Goal: Task Accomplishment & Management: Complete application form

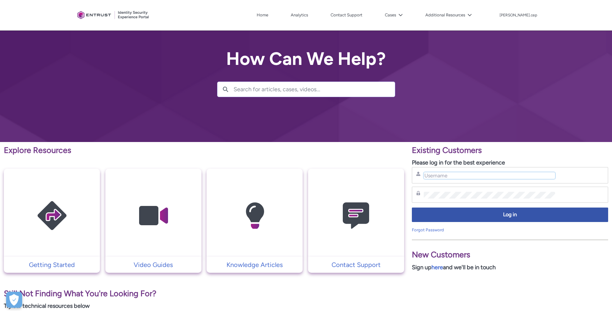
click at [467, 175] on input "Username" at bounding box center [489, 175] width 131 height 7
type input "[PERSON_NAME][EMAIL_ADDRESS][DOMAIN_NAME]"
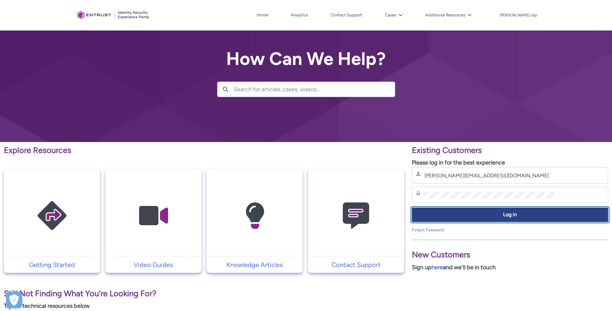
click at [448, 214] on span "Log in" at bounding box center [510, 214] width 188 height 7
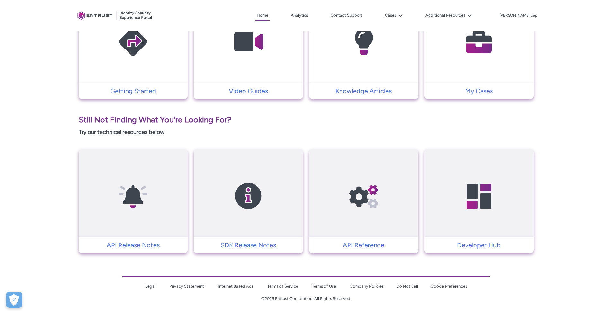
scroll to position [193, 0]
click at [481, 91] on p "My Cases" at bounding box center [478, 91] width 103 height 10
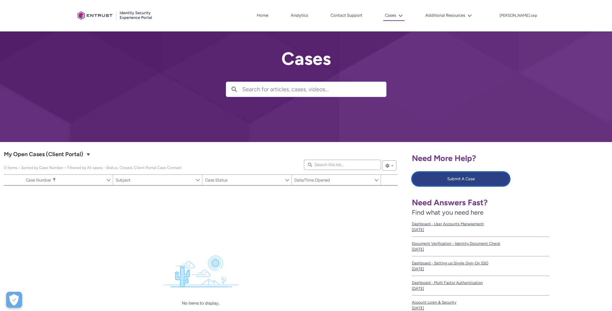
click at [456, 179] on button "Submit A Case" at bounding box center [461, 179] width 98 height 14
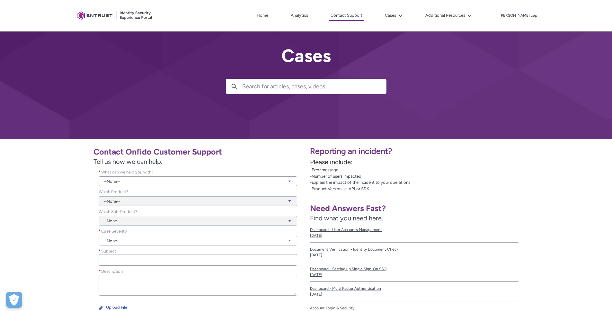
scroll to position [63, 0]
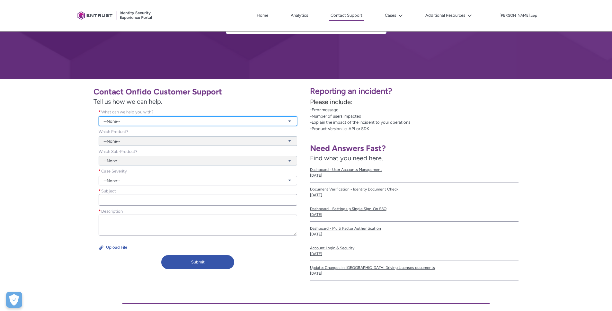
click at [140, 122] on link "--None--" at bounding box center [198, 121] width 198 height 10
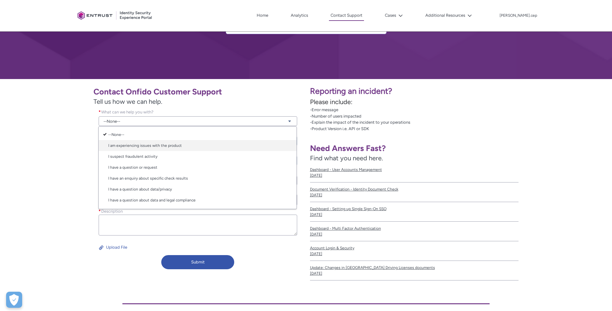
click at [174, 146] on link "I am experiencing issues with the product" at bounding box center [198, 145] width 198 height 11
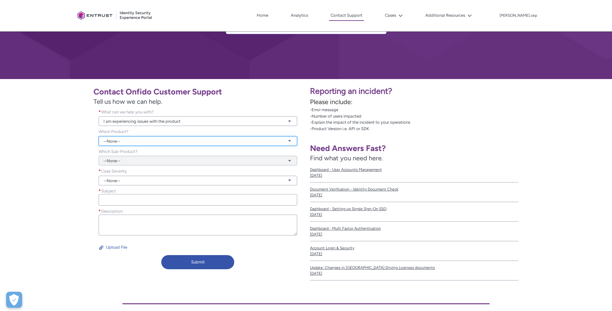
click at [123, 137] on link "--None--" at bounding box center [198, 141] width 198 height 10
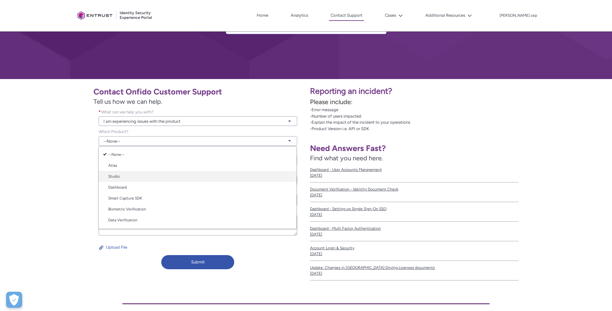
scroll to position [0, 0]
click at [126, 174] on link "Studio" at bounding box center [198, 176] width 198 height 11
click at [124, 166] on div "Which Sub-Product? --None-- View all dependencies" at bounding box center [197, 158] width 209 height 20
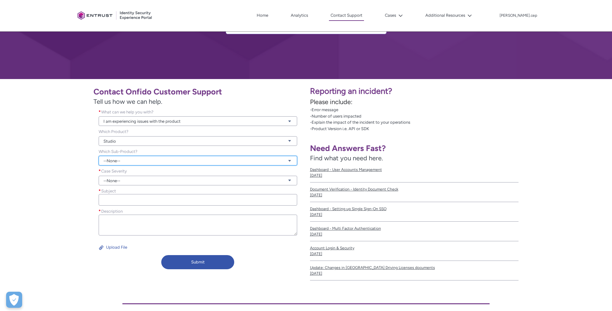
click at [123, 162] on link "--None--" at bounding box center [198, 161] width 198 height 10
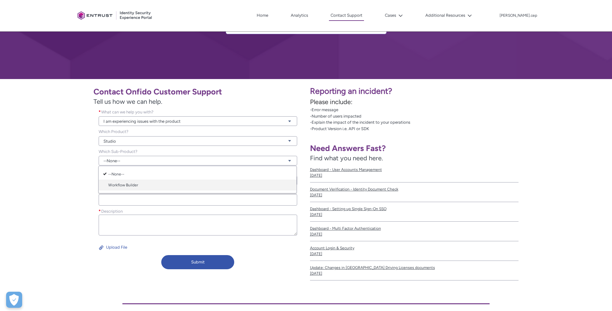
click at [127, 183] on link "Workflow Builder" at bounding box center [198, 185] width 198 height 11
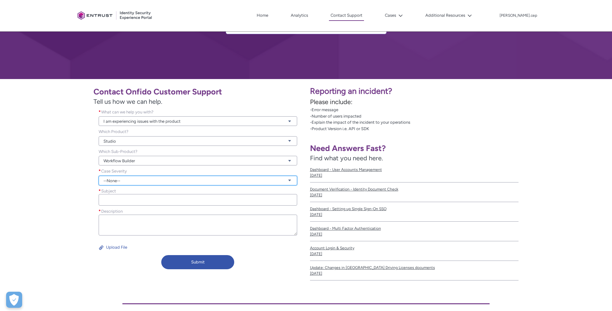
click at [124, 184] on link "--None--" at bounding box center [198, 181] width 198 height 10
click at [119, 217] on link "Urgent" at bounding box center [198, 215] width 198 height 11
click at [81, 198] on div "Contact Onfido Customer Support Tell us how we can help. What can we help you w…" at bounding box center [153, 177] width 298 height 189
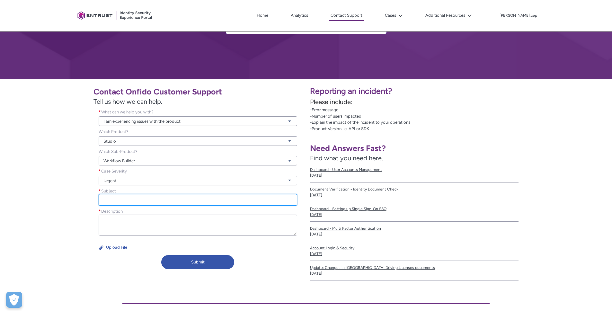
click at [100, 198] on input "Subject *" at bounding box center [198, 200] width 198 height 12
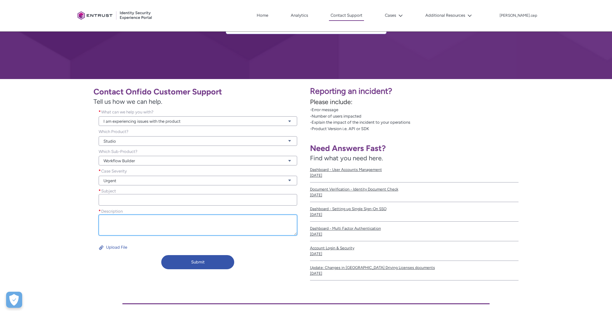
click at [125, 227] on textarea "Description *" at bounding box center [198, 225] width 198 height 21
paste textarea "47cc6eee-d66b-408b-9164-3e19dab61267"
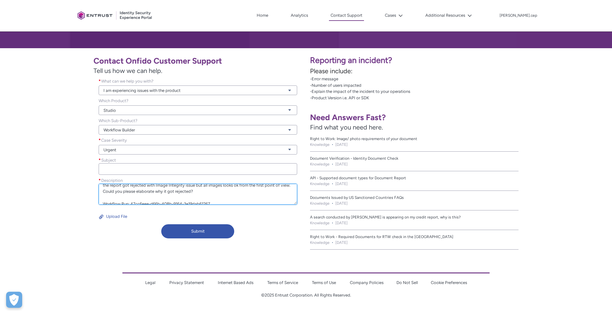
scroll to position [19, 0]
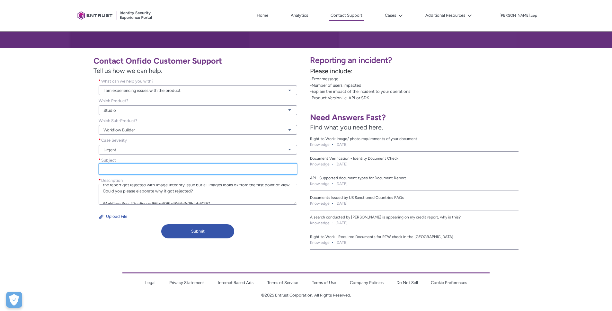
type textarea "We developed a separate workflow to allow customers prove their british or irel…"
click at [115, 167] on input "Subject *" at bounding box center [198, 169] width 198 height 12
type input "Got rejection with Image Integrity"
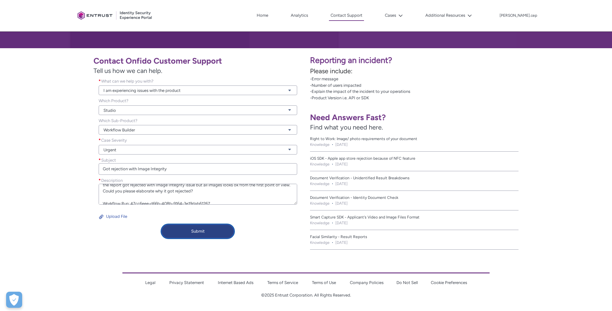
click at [194, 227] on button "Submit" at bounding box center [197, 231] width 73 height 14
